Goal: Task Accomplishment & Management: Manage account settings

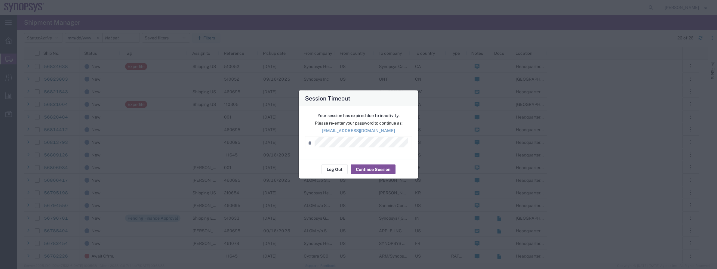
scroll to position [60, 0]
click at [384, 171] on button "Continue Session" at bounding box center [373, 169] width 45 height 10
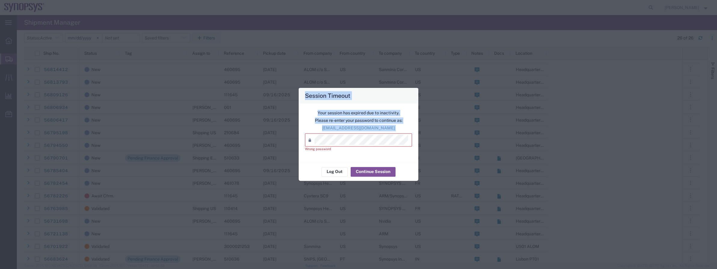
drag, startPoint x: 370, startPoint y: 146, endPoint x: 29, endPoint y: 128, distance: 341.7
click at [29, 128] on div "Session Timeout Your session has expired due to inactivity. Please re-enter you…" at bounding box center [358, 134] width 717 height 269
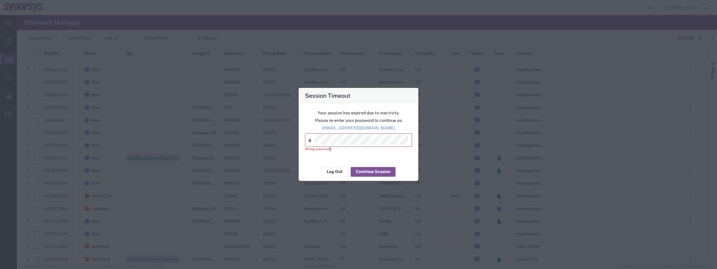
click at [333, 149] on div "Your session has expired due to inactivity. Please re-enter your password to co…" at bounding box center [359, 132] width 120 height 59
click at [132, 116] on div "Session Timeout Your session has expired due to inactivity. Please re-enter you…" at bounding box center [358, 134] width 717 height 269
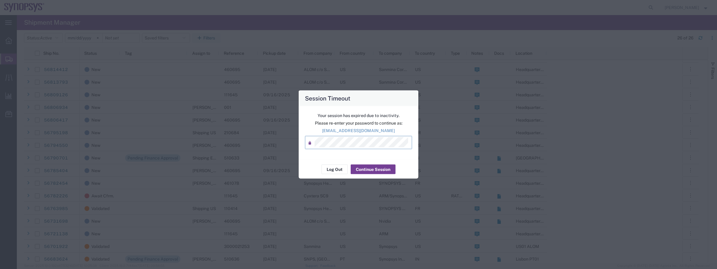
click at [371, 168] on button "Continue Session" at bounding box center [373, 169] width 45 height 10
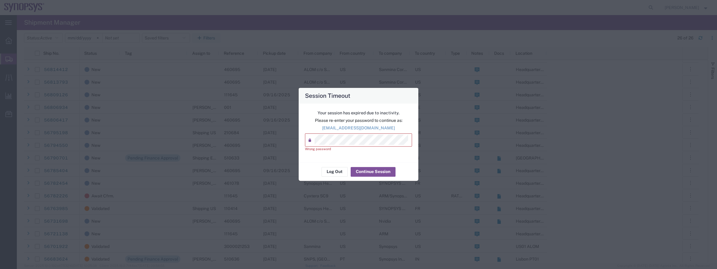
click at [152, 139] on div "Session Timeout Your session has expired due to inactivity. Please re-enter you…" at bounding box center [358, 134] width 717 height 269
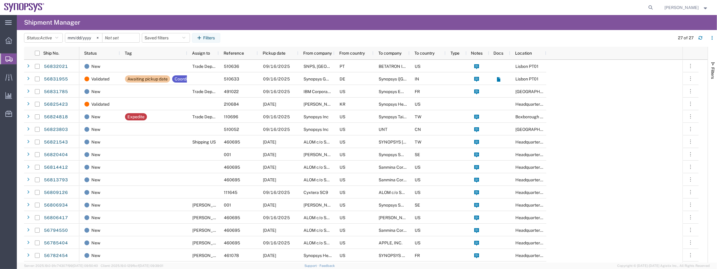
click at [316, 1] on div at bounding box center [353, 7] width 608 height 15
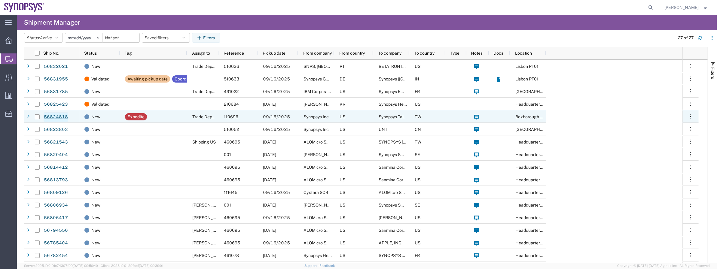
click at [51, 114] on link "56824818" at bounding box center [56, 117] width 25 height 10
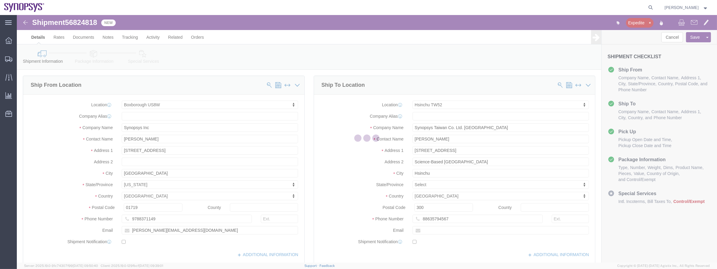
select select "63185"
select select "63166"
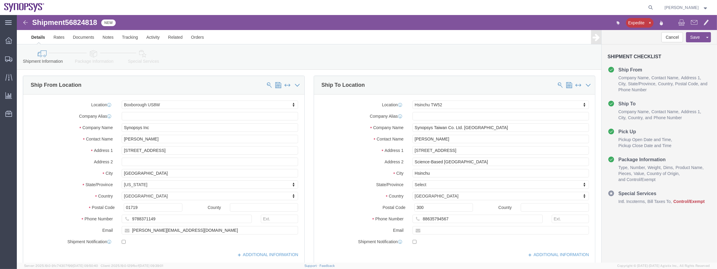
click link "Package Information"
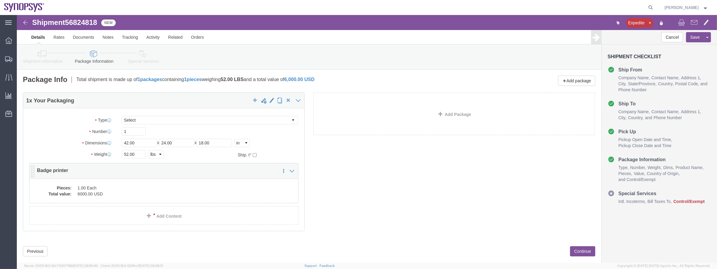
click div "1 x Your Packaging Package Type Select Bale(s) Basket(s) Bolt(s) Bottle(s) Buck…"
click dd "1.00 Each"
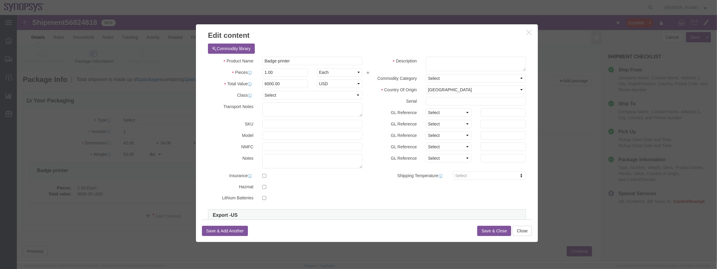
scroll to position [109, 0]
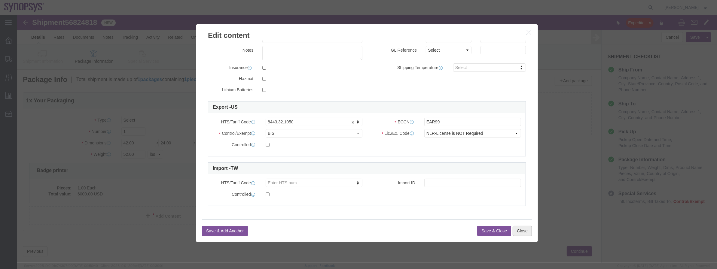
click button "Close"
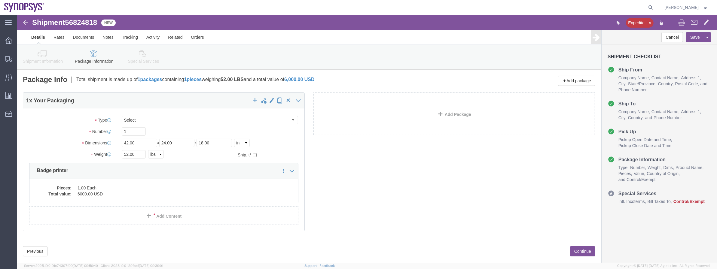
click link "Shipment Information"
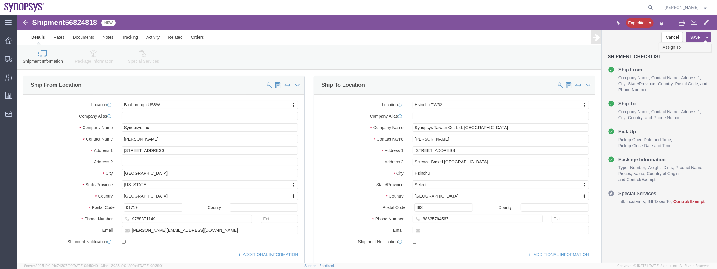
click link "Assign To"
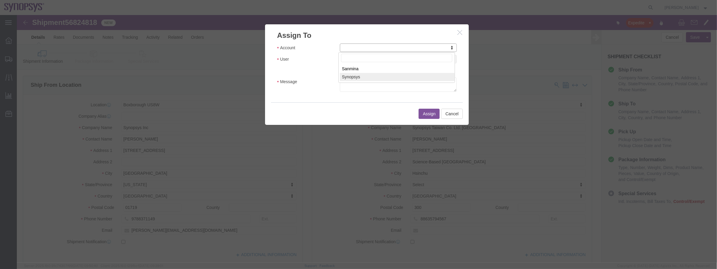
select select "117156"
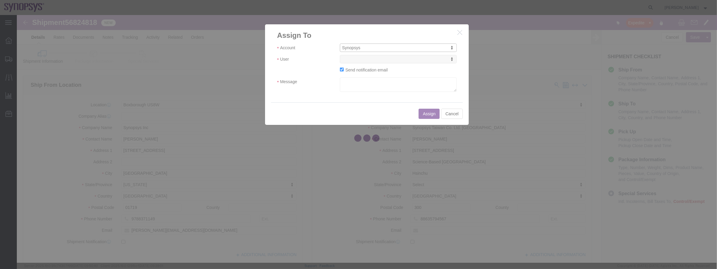
click at [373, 61] on div at bounding box center [367, 139] width 701 height 248
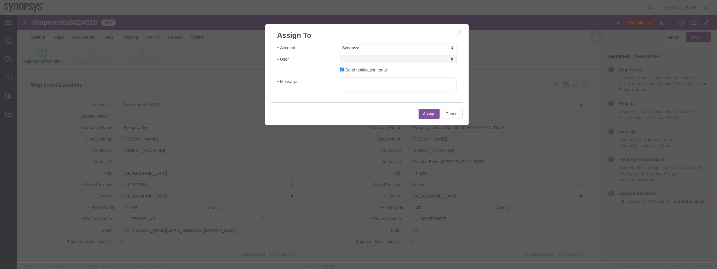
select select
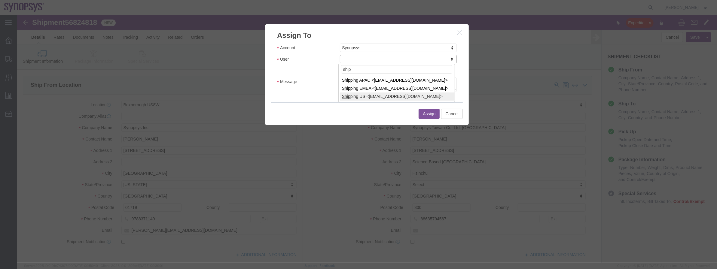
type input "ship"
select select "100122"
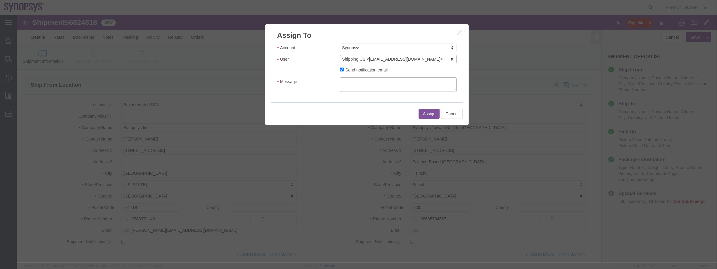
click textarea "Message"
type textarea "a"
click button "Assign"
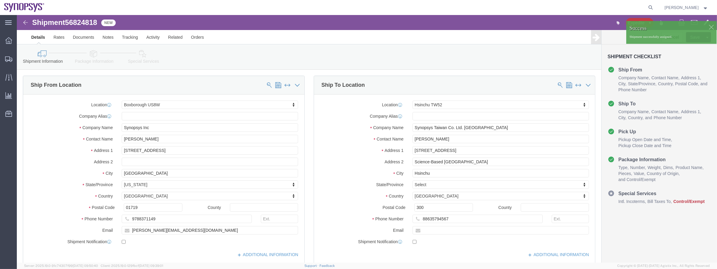
click icon
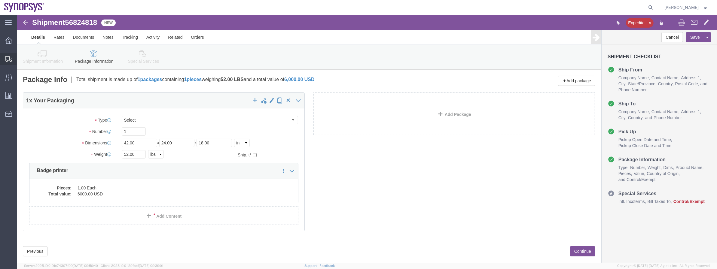
click at [0, 0] on span "Shipment Manager" at bounding box center [0, 0] width 0 height 0
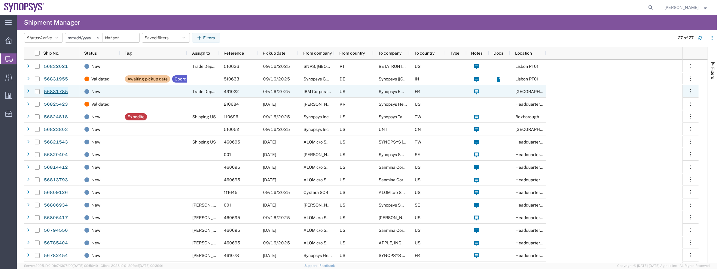
click at [55, 90] on link "56831785" at bounding box center [56, 92] width 25 height 10
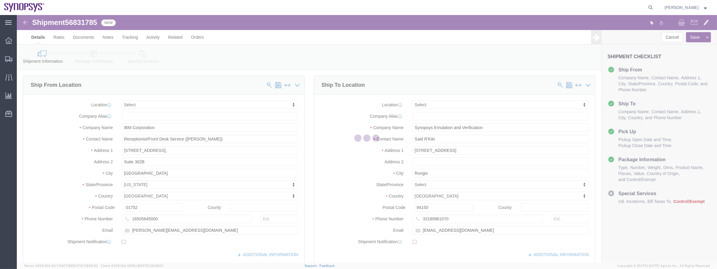
select select
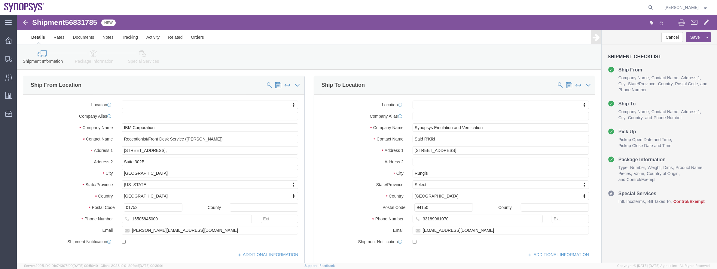
click icon
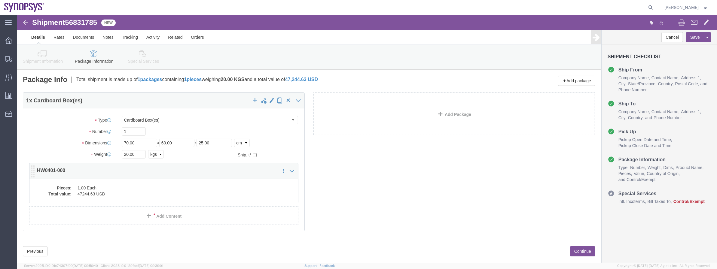
click dd "1.00 Each"
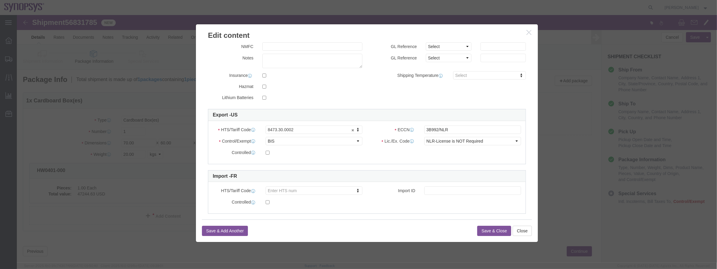
scroll to position [109, 0]
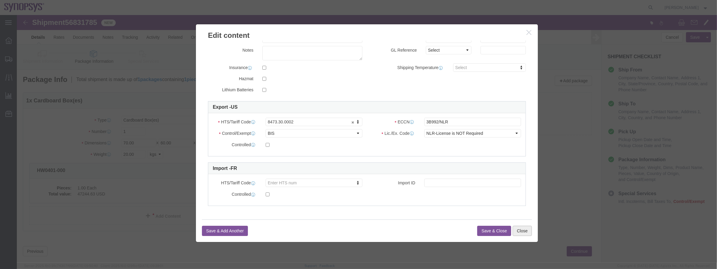
click button "Close"
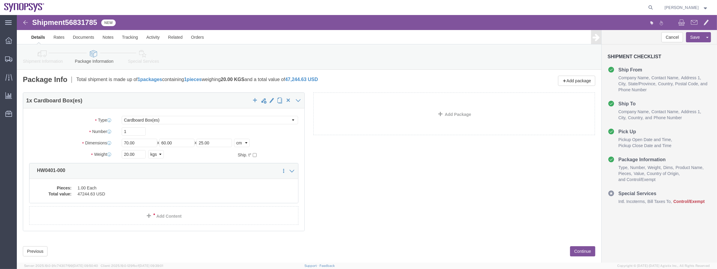
click link "Shipment Information"
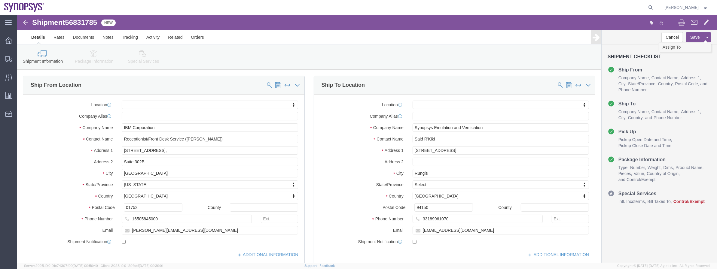
click link "Assign To"
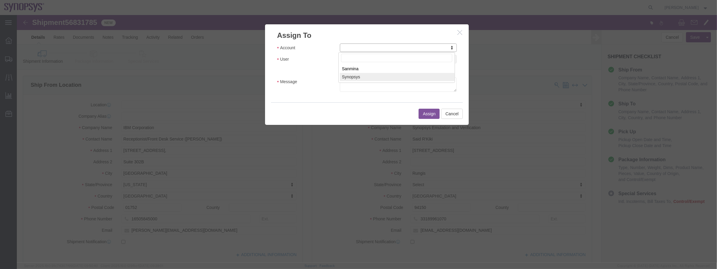
select select "117156"
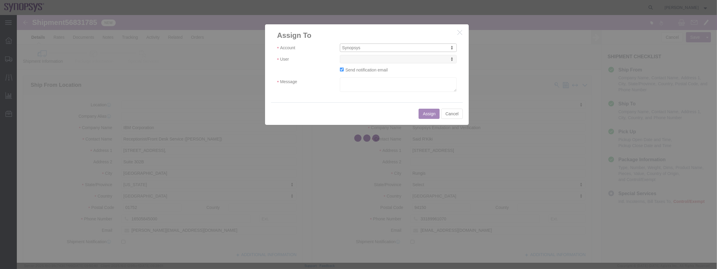
select select
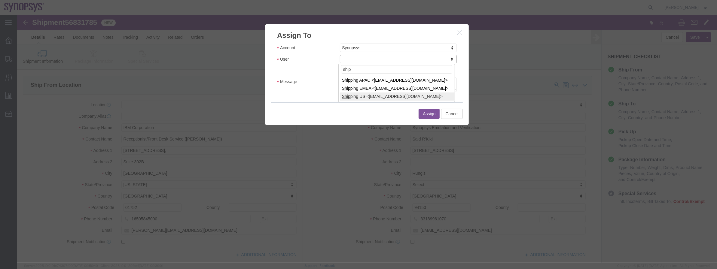
type input "ship"
select select "100122"
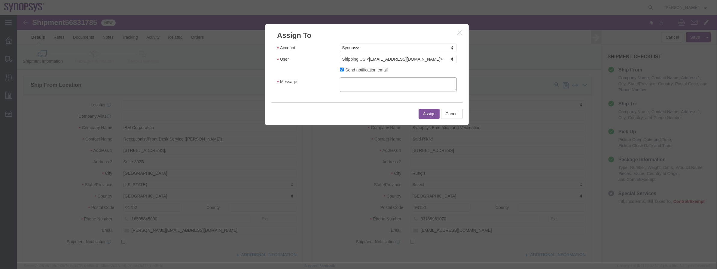
click textarea "Message"
type textarea "a"
click button "Assign"
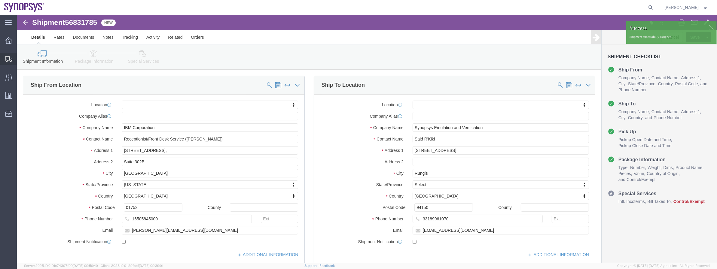
click at [0, 0] on span "Shipment Manager" at bounding box center [0, 0] width 0 height 0
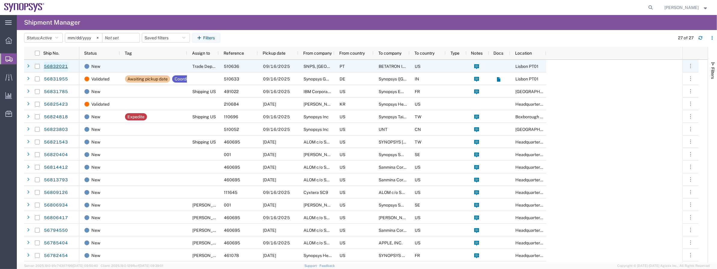
click at [62, 64] on link "56832021" at bounding box center [56, 67] width 25 height 10
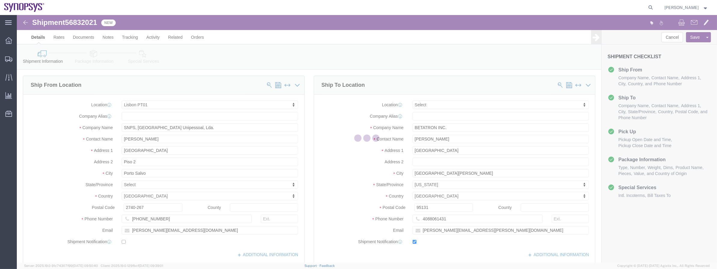
select select "63152"
select select
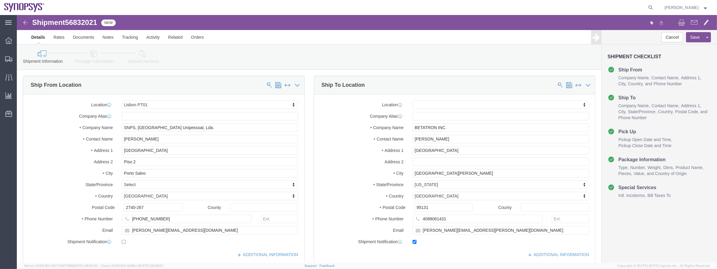
click icon
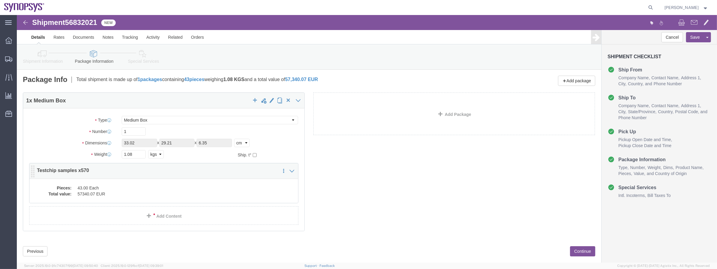
click dd "43.00 Each"
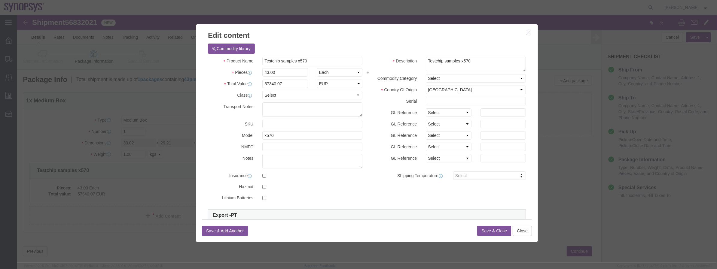
scroll to position [109, 0]
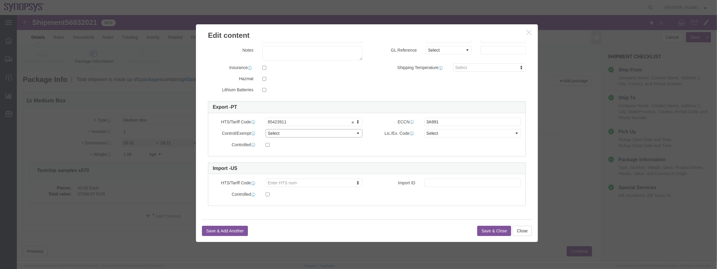
click select "Select ATF BIS DEA EPA FDA FTR ITAR OFAC Other (OPA)"
select select "BIS"
click select "Select ATF BIS DEA EPA FDA FTR ITAR OFAC Other (OPA)"
click select "Select AGR-Agricultural APP-Computers APR-Additional Permissive Exports AVS-Air…"
select select "NLR"
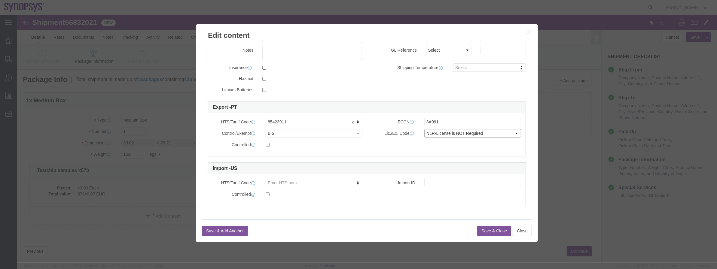
click select "Select AGR-Agricultural APP-Computers APR-Additional Permissive Exports AVS-Air…"
click button "Save & Close"
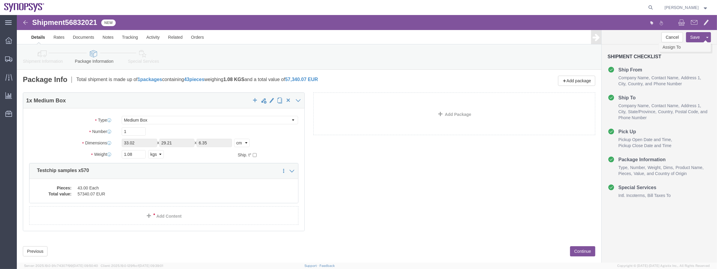
click link "Assign To"
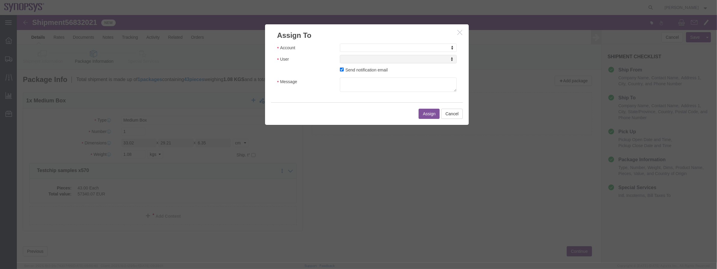
click h3 "Assign To"
click div "Account Account Account Sanmina Synopsys User User User Send notification email…"
select select "117156"
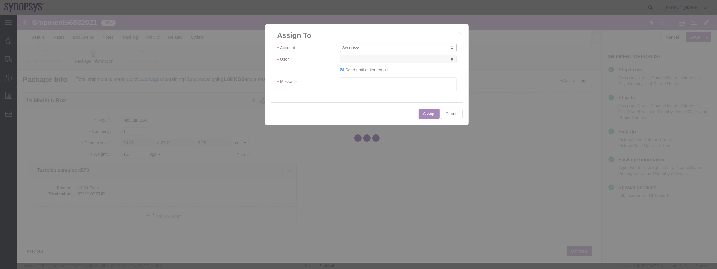
select select
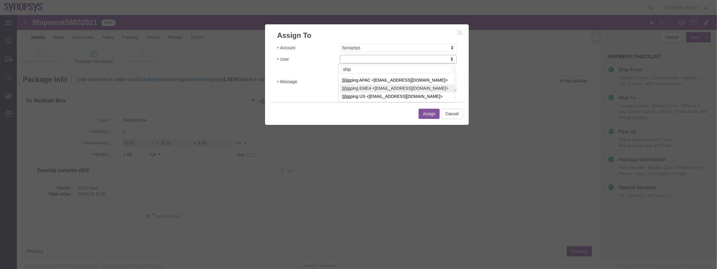
type input "ship"
select select "100123"
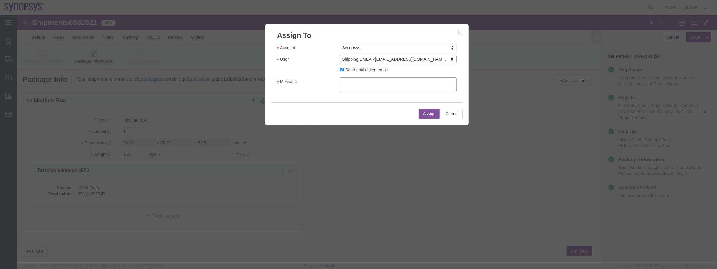
click textarea "Message"
type textarea "a"
click button "Assign"
